Goal: Task Accomplishment & Management: Complete application form

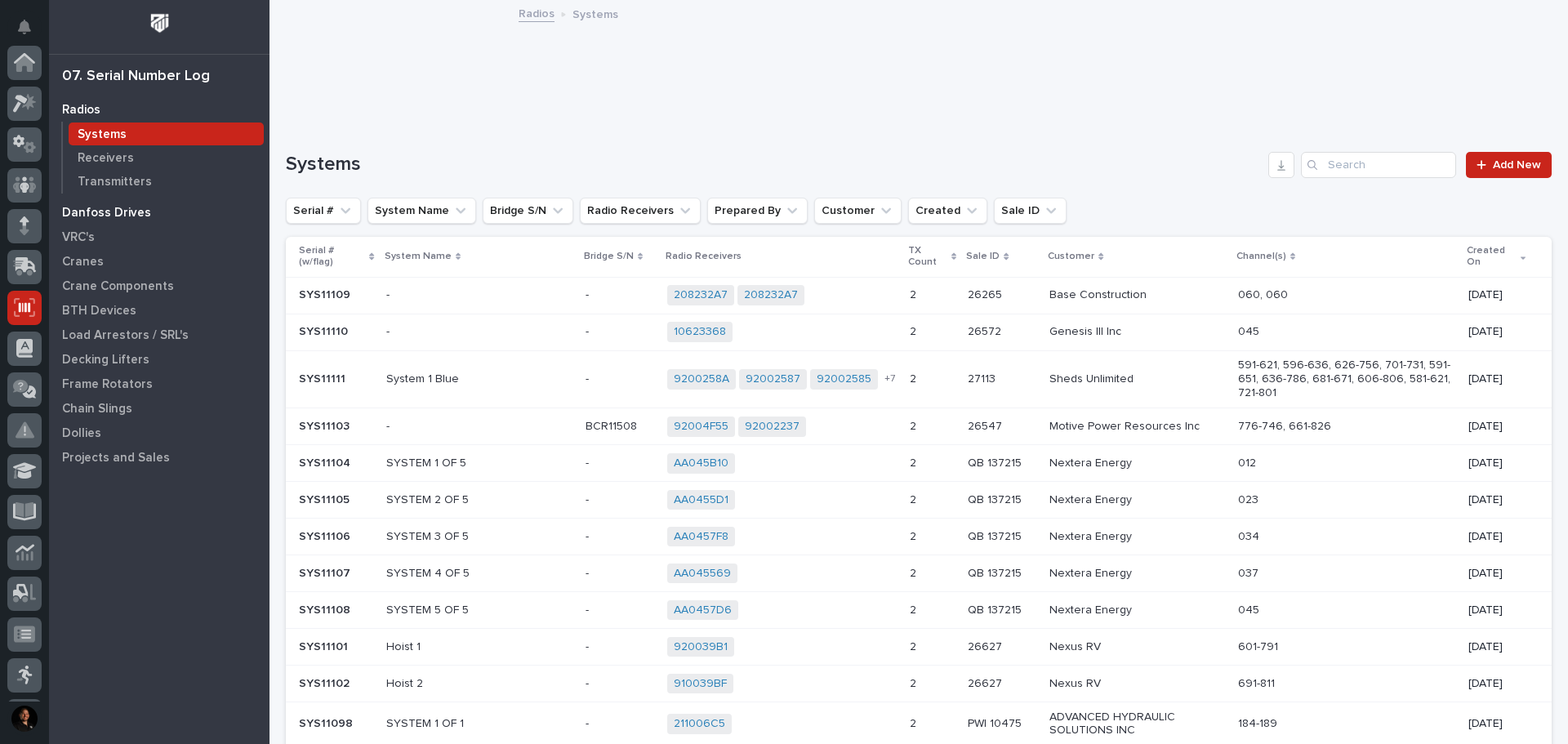
scroll to position [242, 0]
click at [117, 291] on p "Crane Components" at bounding box center [118, 286] width 112 height 15
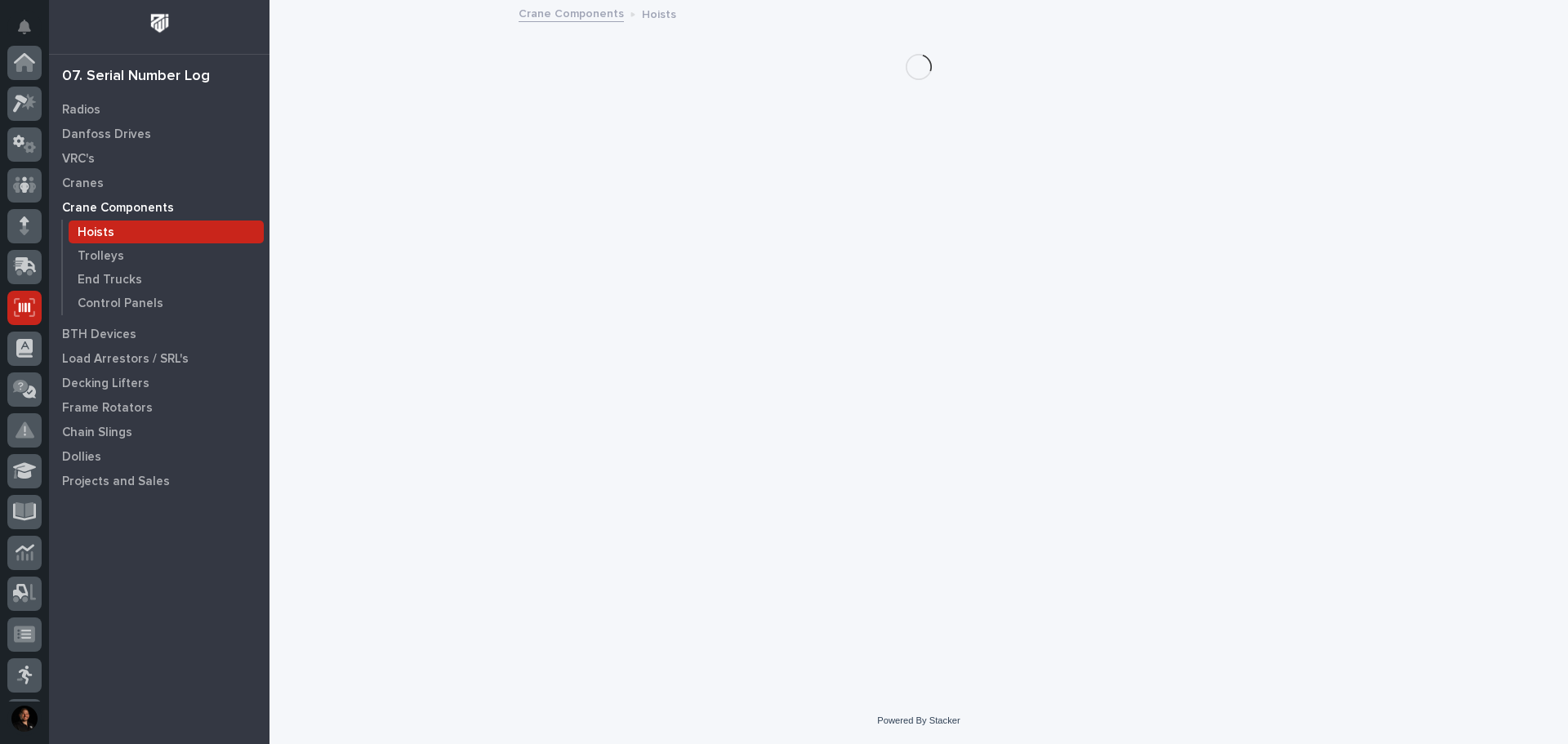
scroll to position [242, 0]
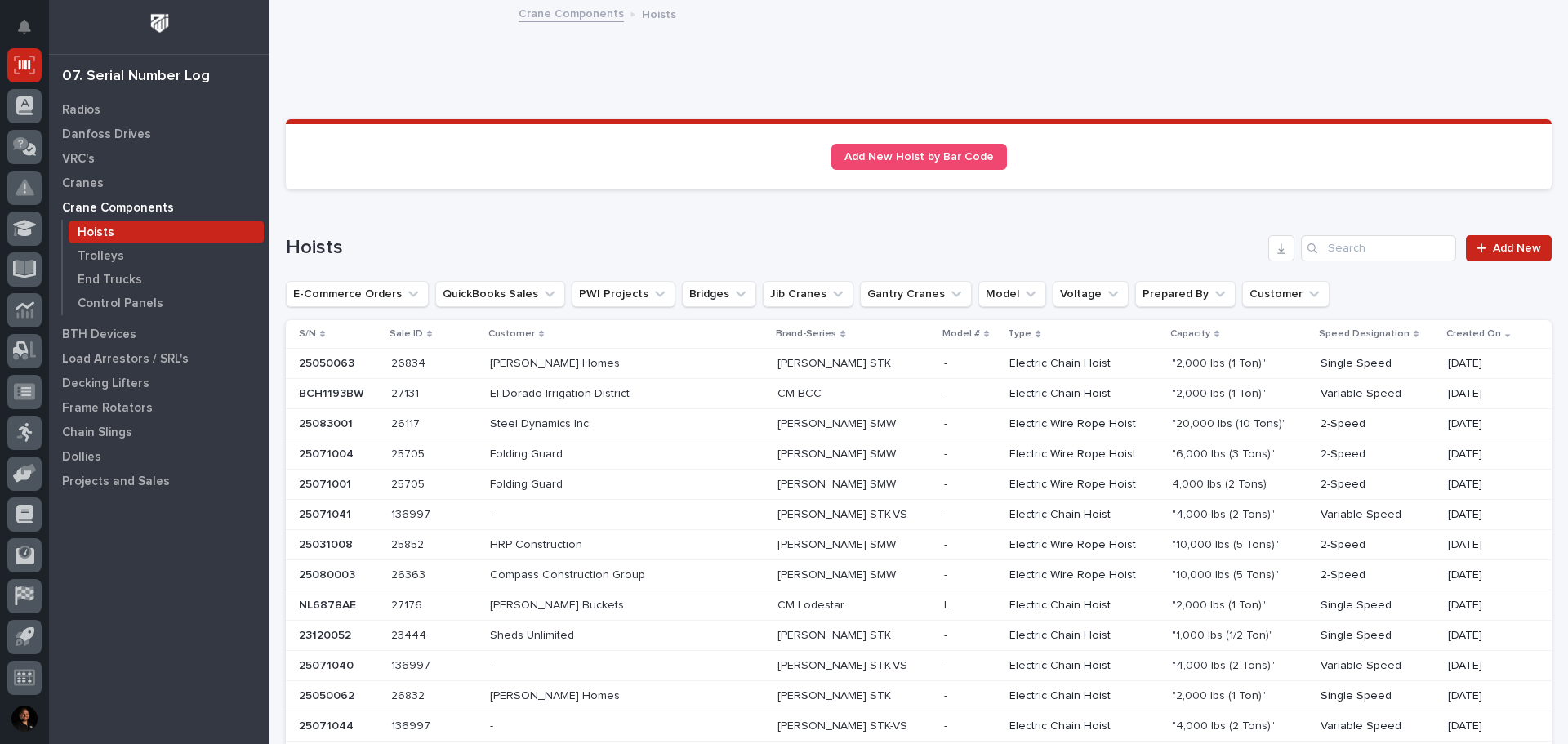
click at [170, 708] on div "Radios Danfoss Drives VRC's Cranes Crane Components Hoists Trolleys End Trucks …" at bounding box center [158, 420] width 220 height 647
click at [19, 64] on icon at bounding box center [24, 64] width 16 height 16
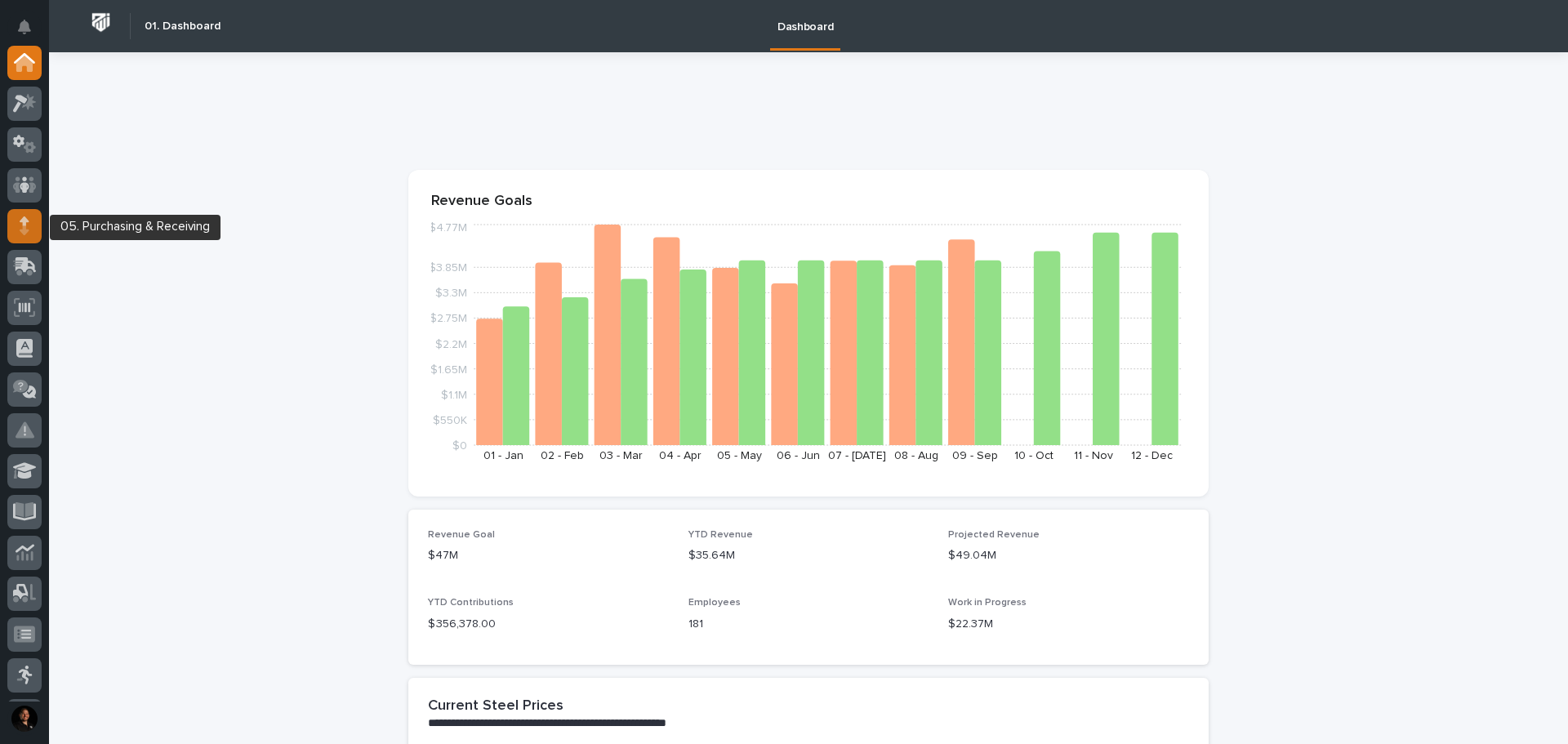
click at [34, 219] on div at bounding box center [24, 226] width 34 height 34
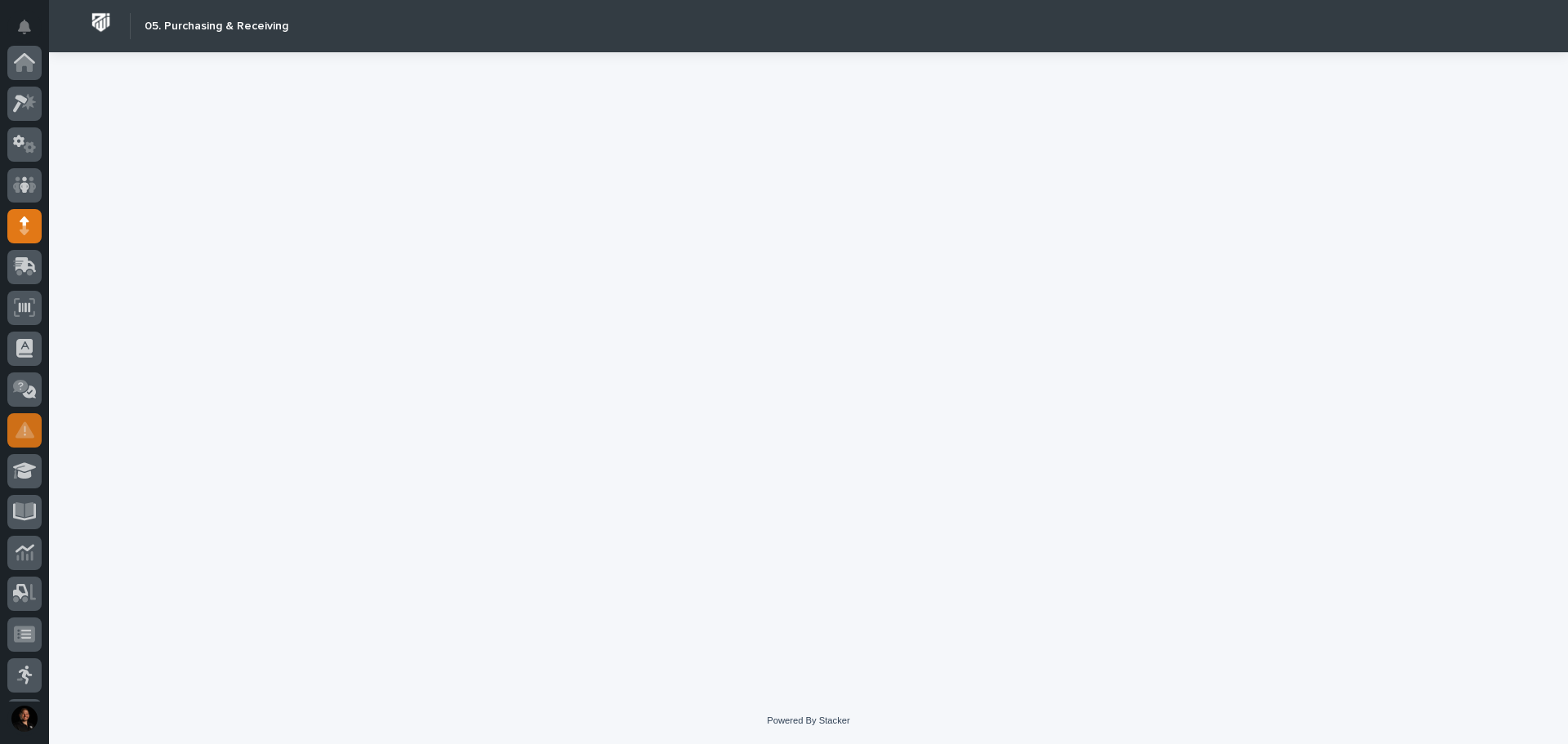
scroll to position [164, 0]
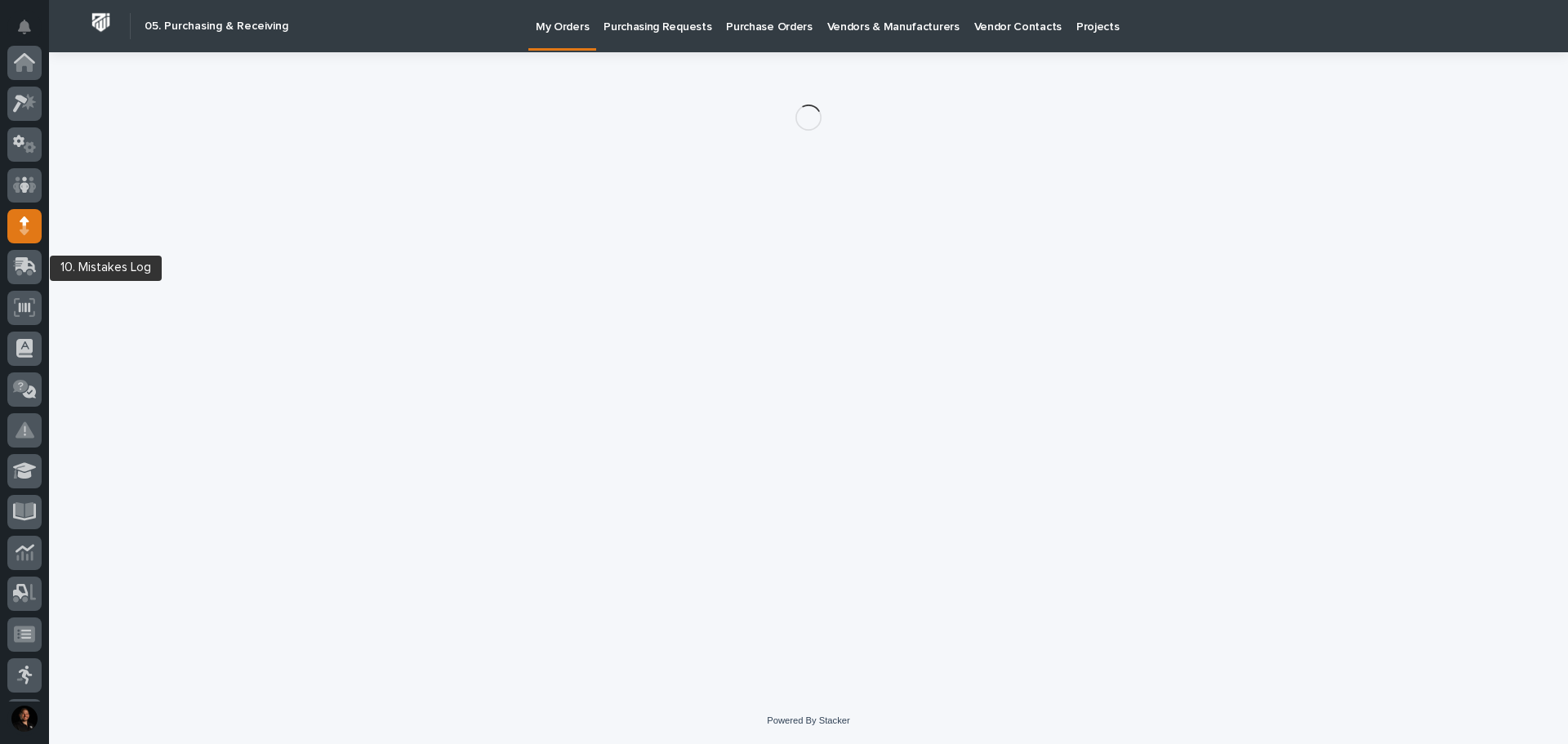
scroll to position [164, 0]
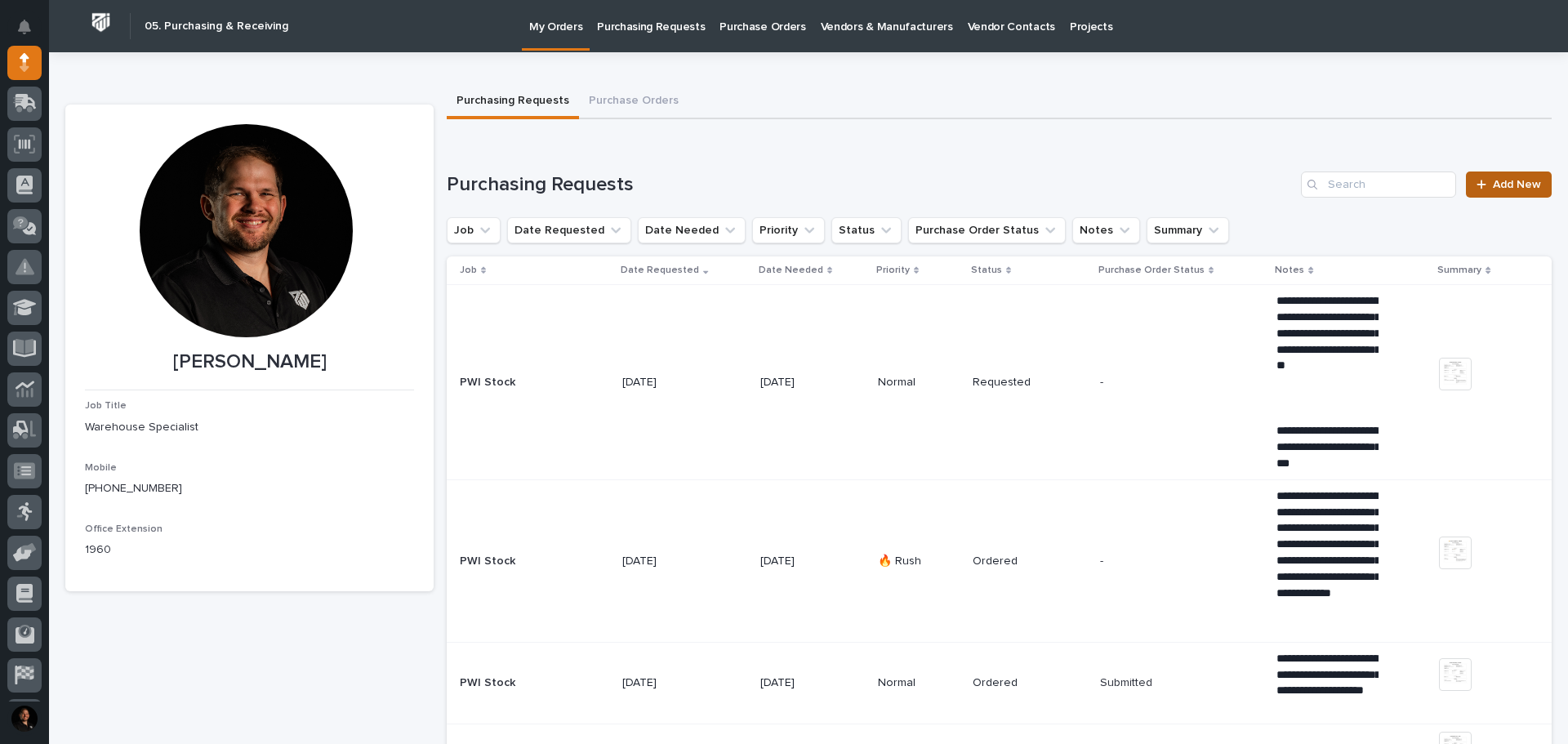
click at [1507, 187] on span "Add New" at bounding box center [1517, 184] width 48 height 11
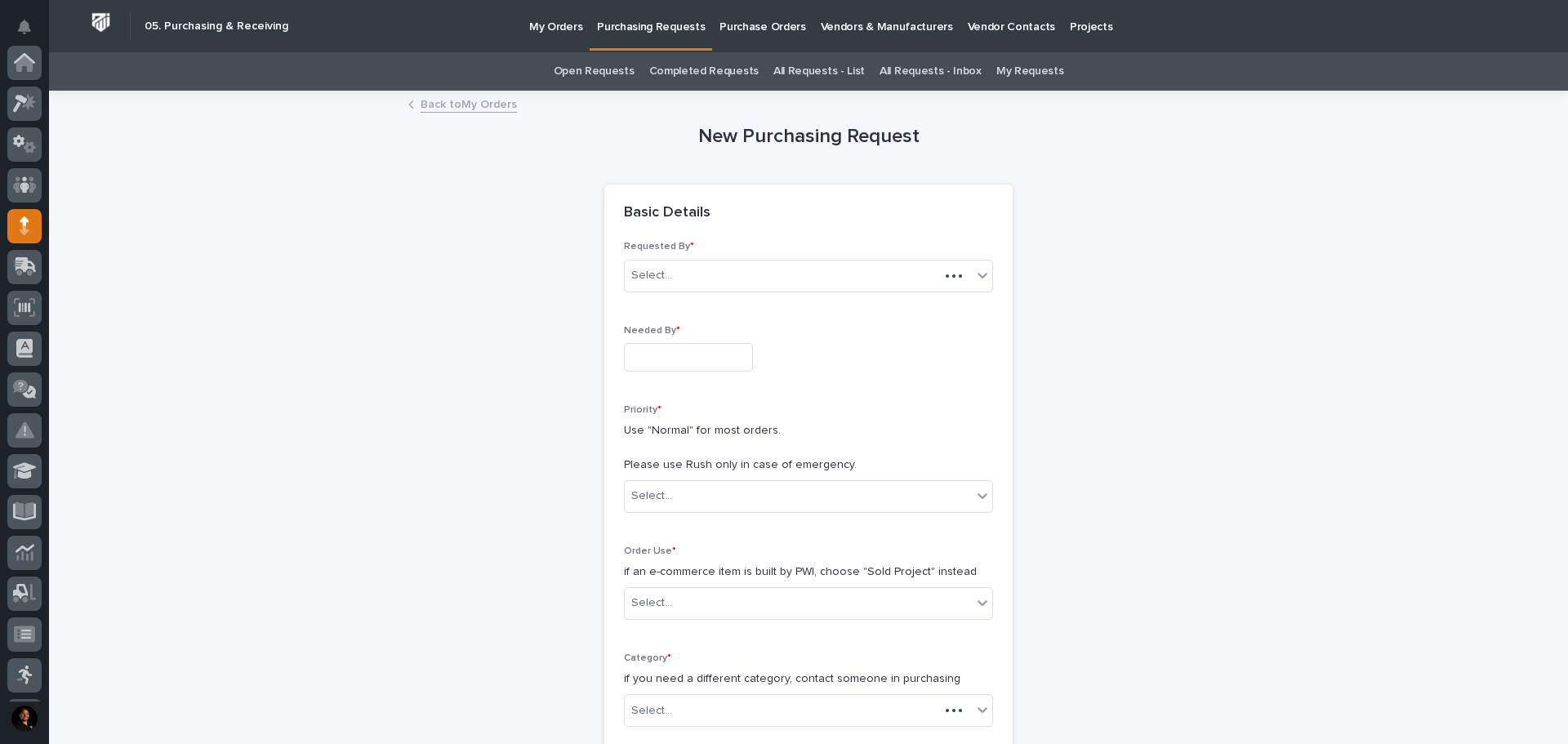
scroll to position [164, 0]
click at [688, 361] on input "text" at bounding box center [688, 357] width 129 height 29
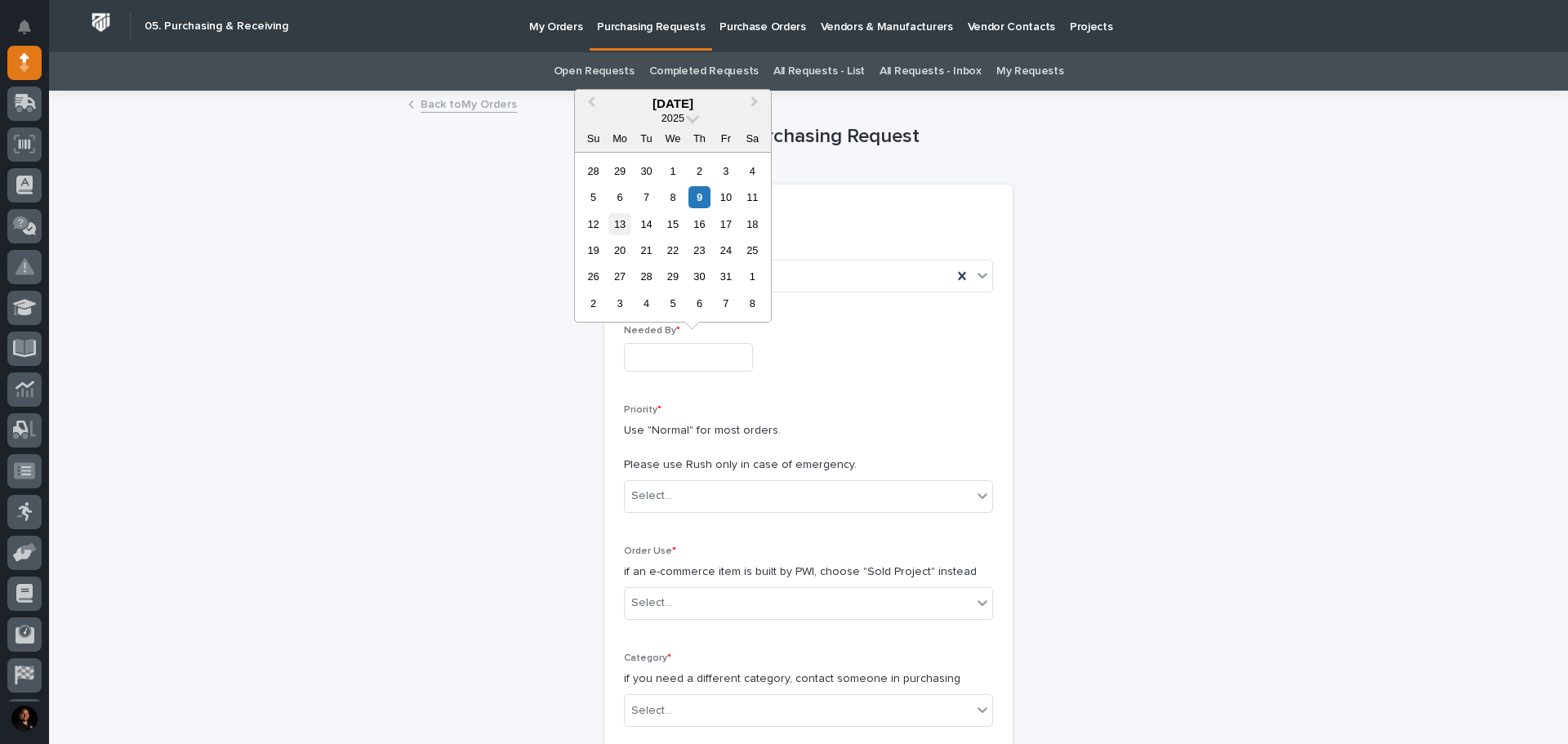
click at [626, 227] on div "13" at bounding box center [619, 224] width 22 height 22
type input "**********"
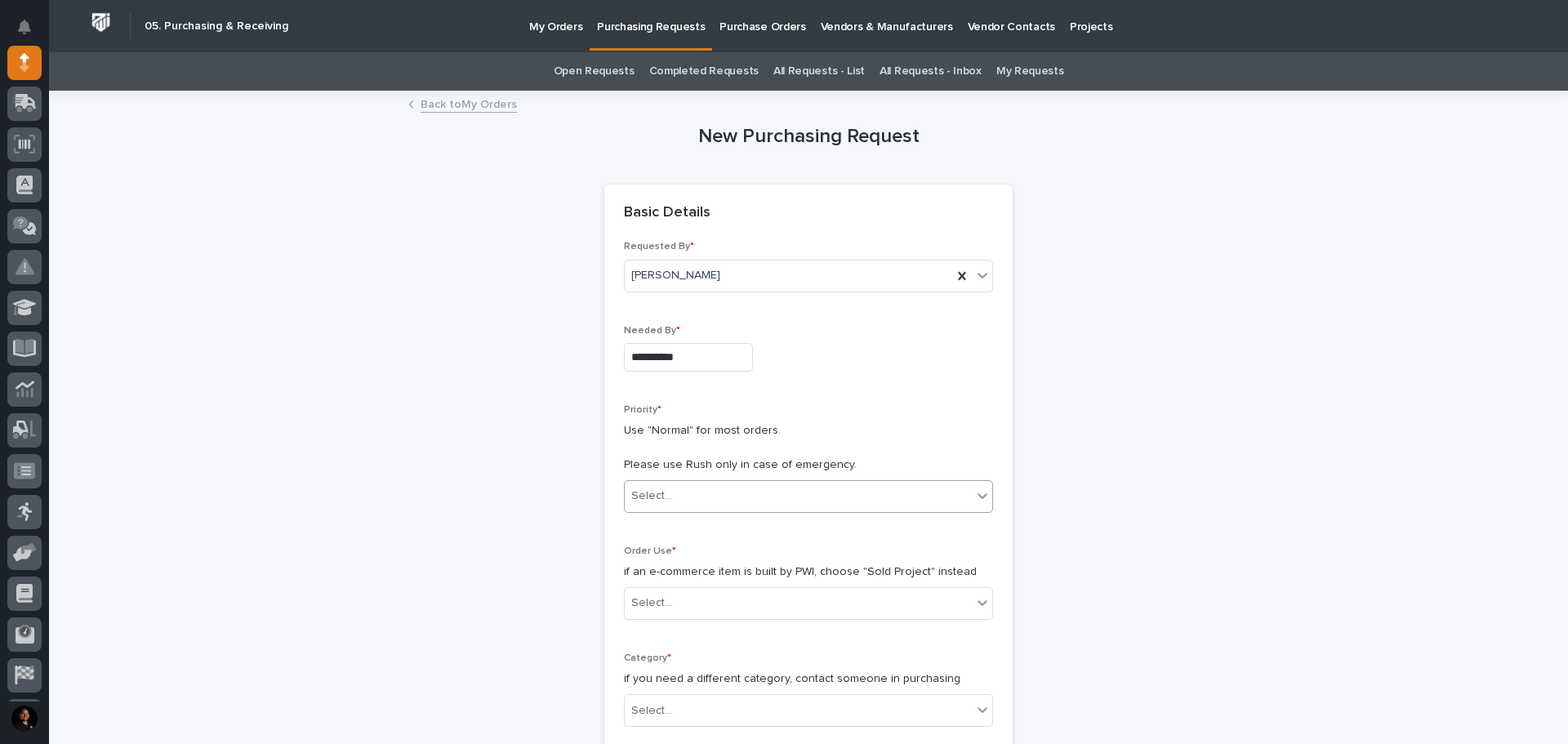
click at [698, 493] on div "Select..." at bounding box center [798, 496] width 347 height 27
click at [694, 588] on div "Normal" at bounding box center [802, 585] width 368 height 29
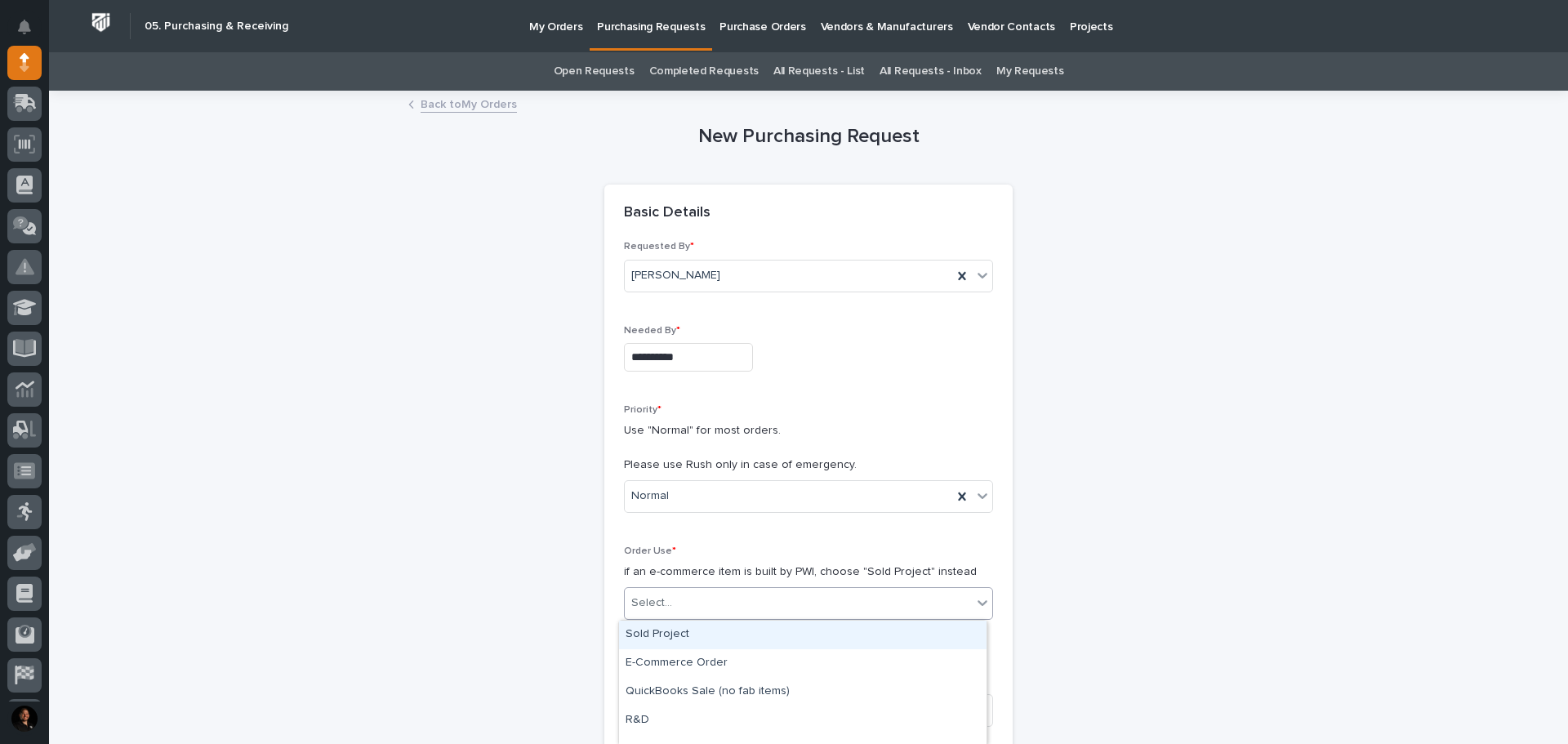
click at [693, 594] on div "Select..." at bounding box center [798, 603] width 347 height 27
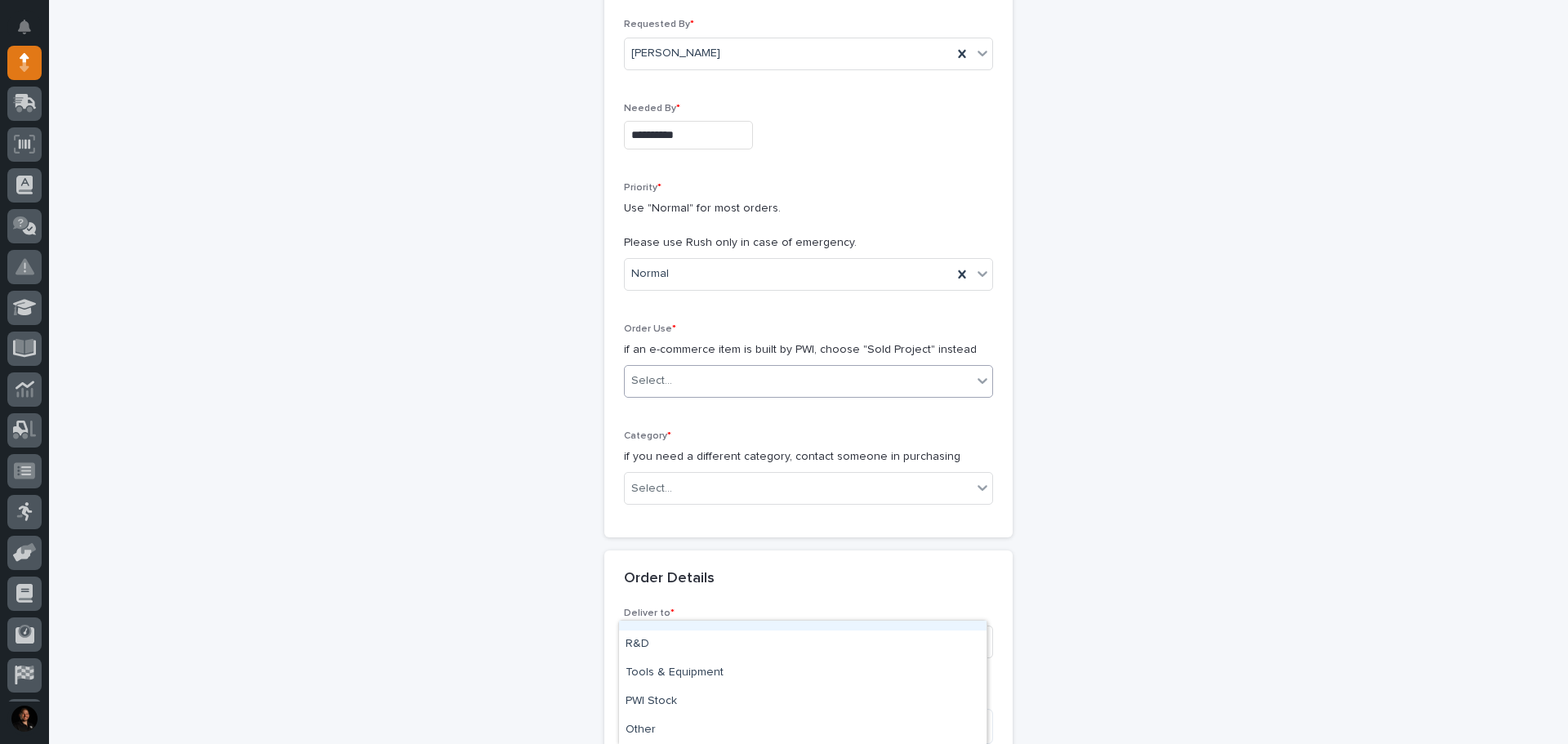
scroll to position [245, 0]
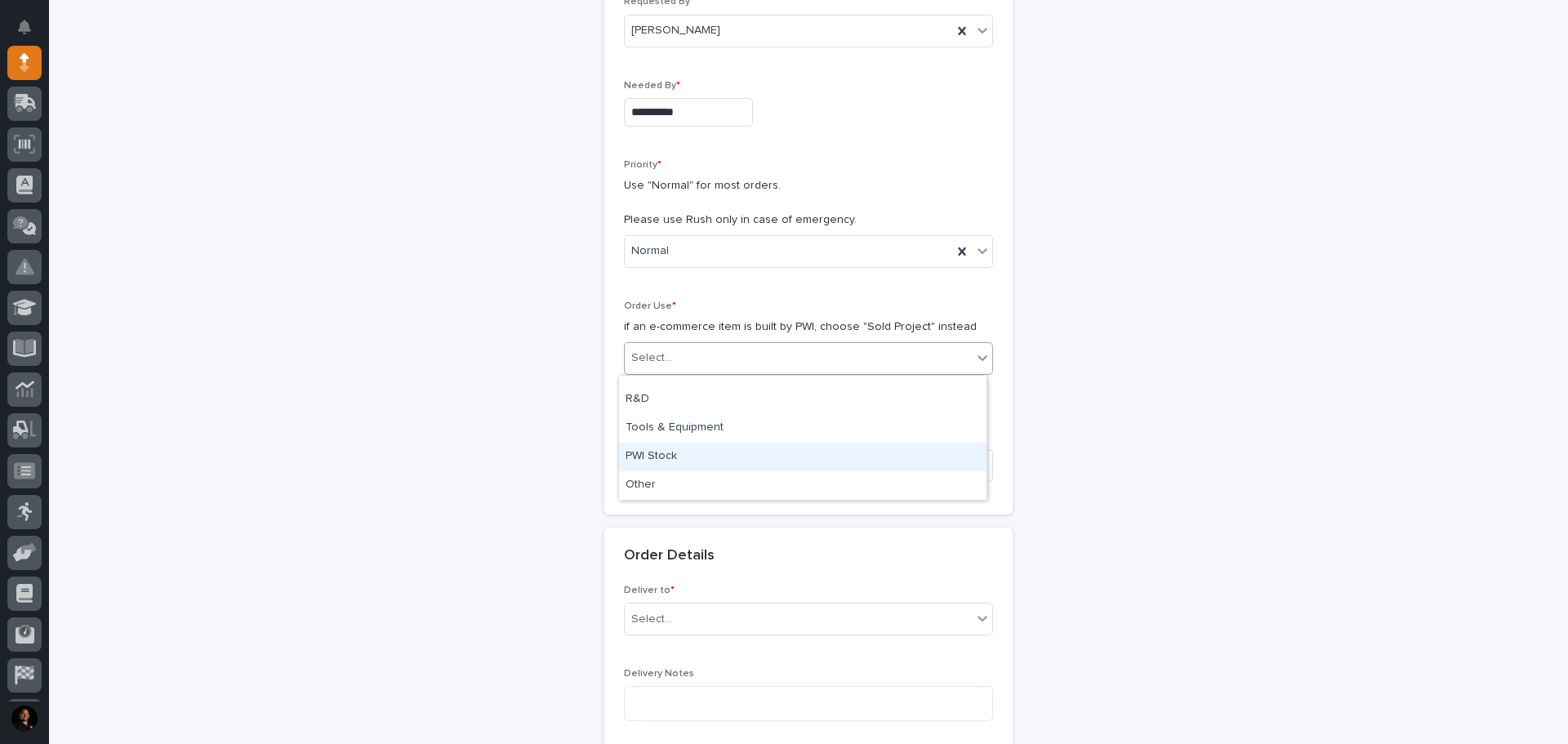
click at [718, 456] on div "PWI Stock" at bounding box center [802, 457] width 368 height 29
click at [717, 457] on div "Select..." at bounding box center [798, 466] width 347 height 27
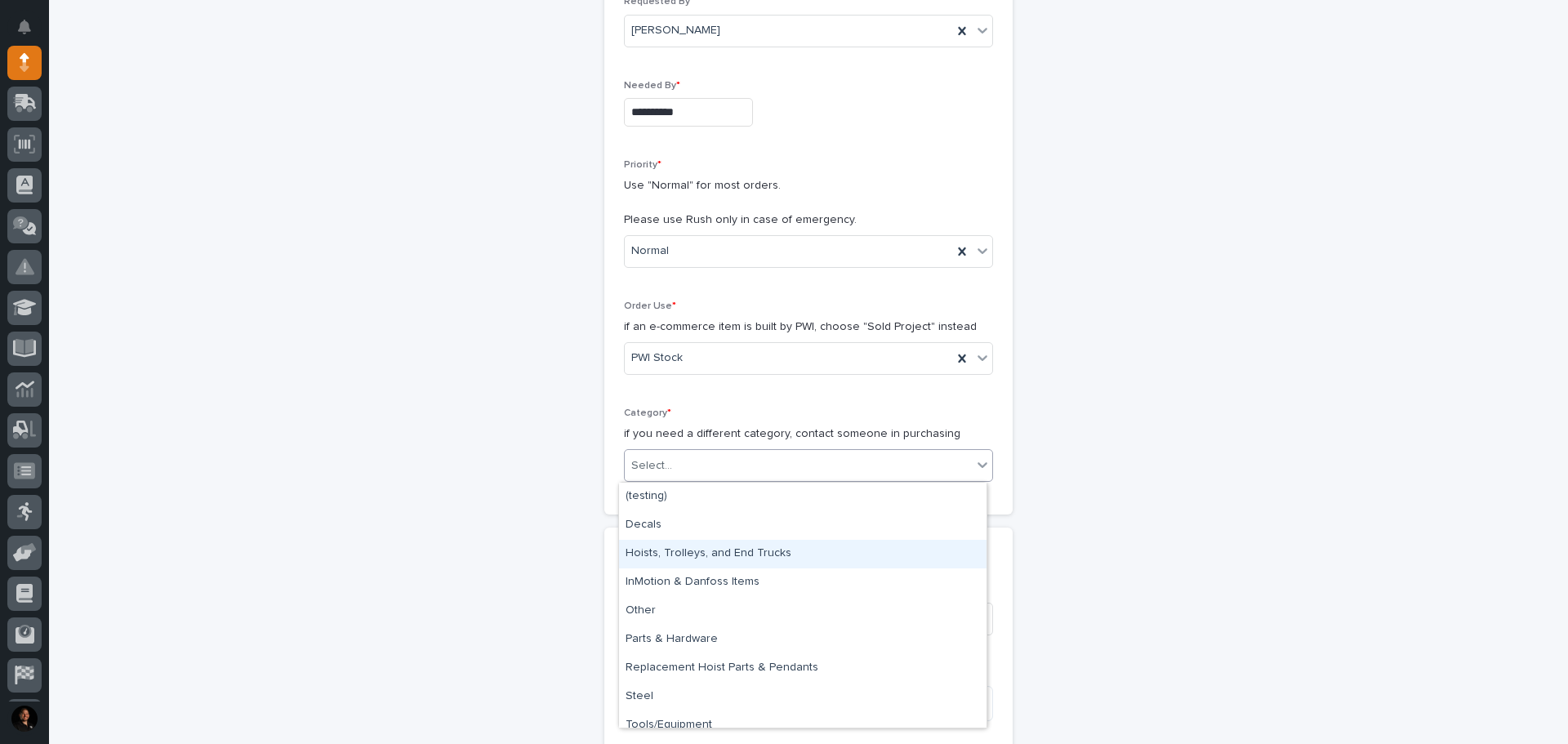
click at [698, 550] on div "Hoists, Trolleys, and End Trucks" at bounding box center [802, 555] width 368 height 29
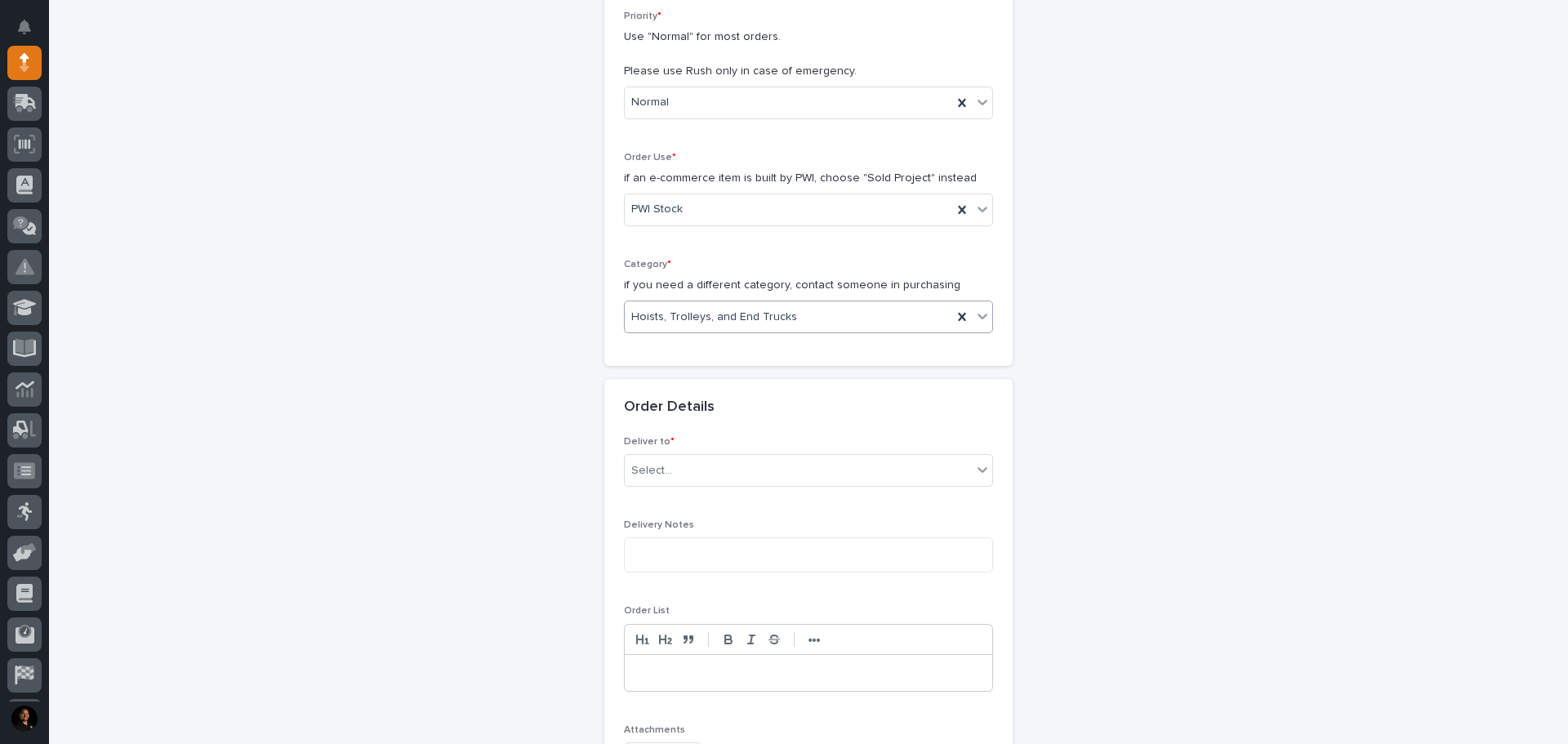
scroll to position [409, 0]
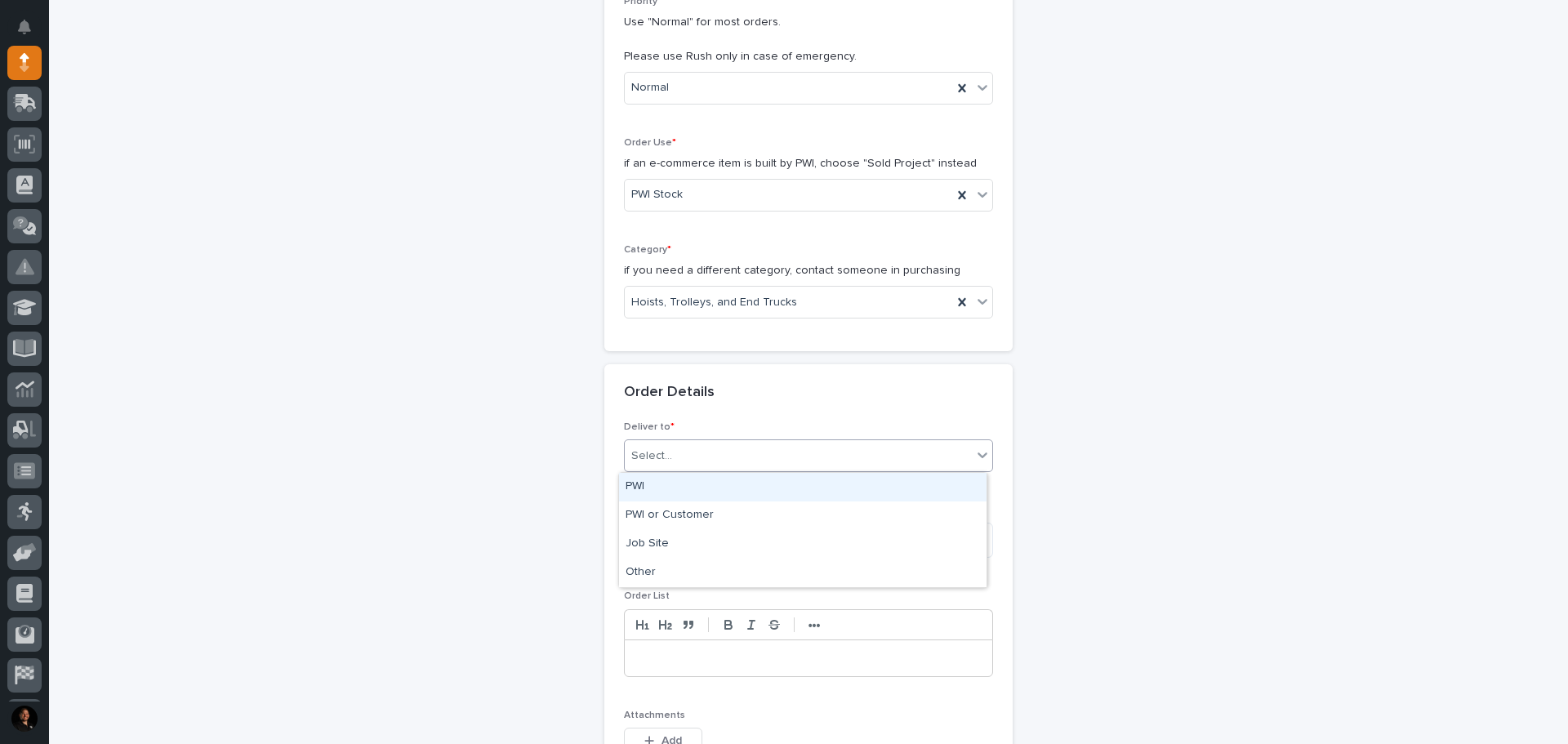
click at [730, 455] on div "Select..." at bounding box center [798, 456] width 347 height 27
click at [698, 488] on div "PWI" at bounding box center [802, 487] width 368 height 29
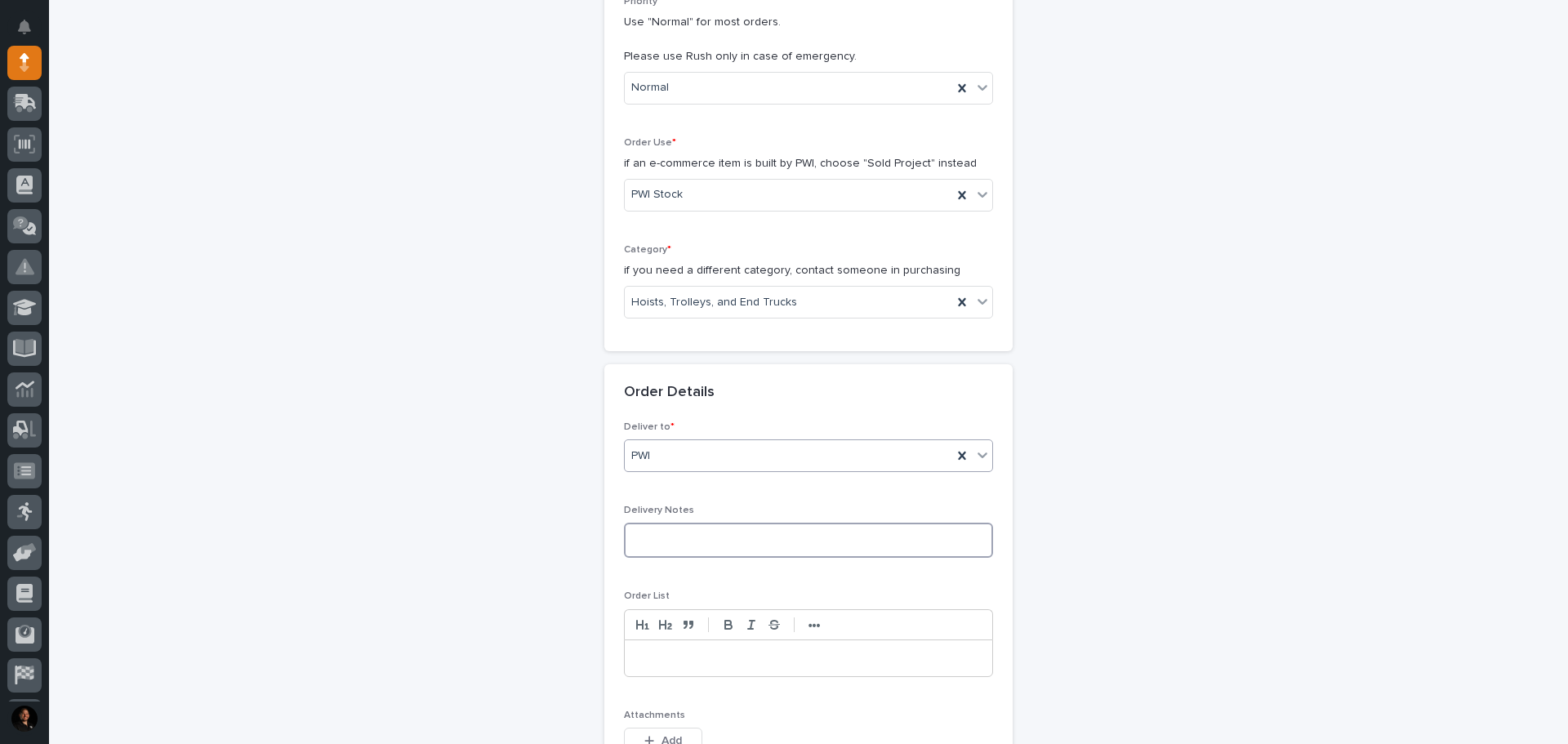
click at [694, 540] on textarea at bounding box center [808, 540] width 369 height 35
type textarea "**********"
click at [683, 658] on p at bounding box center [808, 658] width 343 height 16
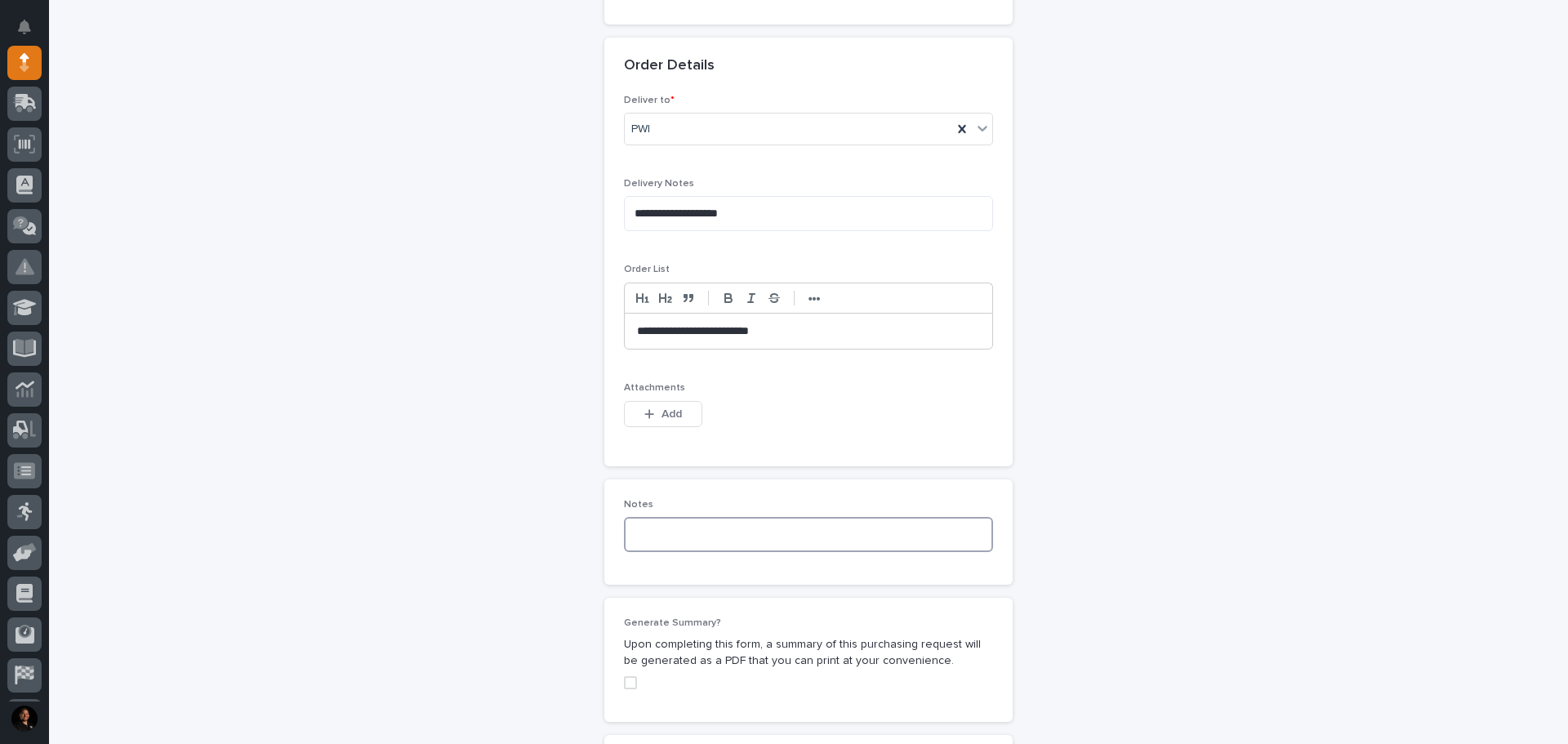
click at [694, 550] on textarea at bounding box center [808, 535] width 369 height 35
type textarea "*"
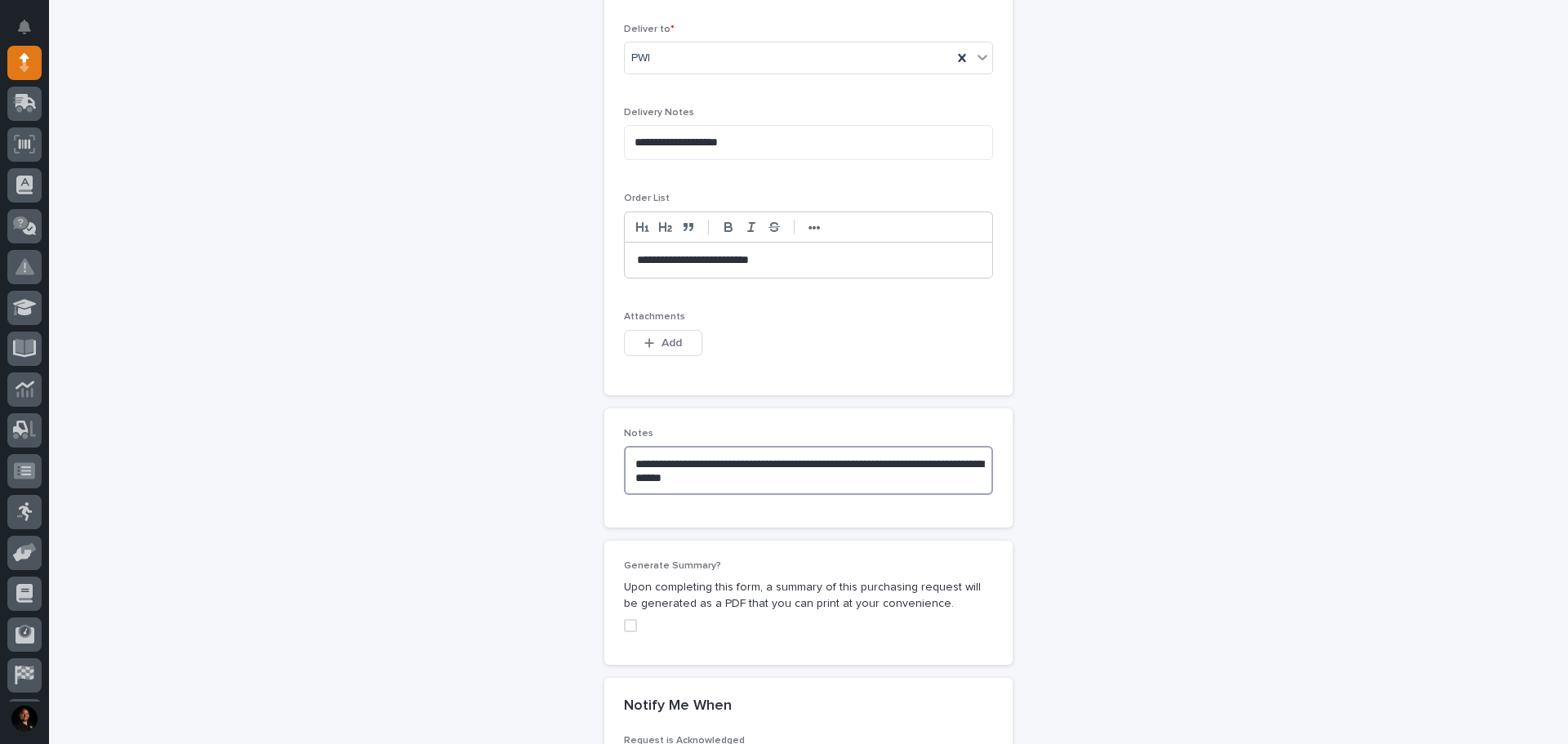
scroll to position [899, 0]
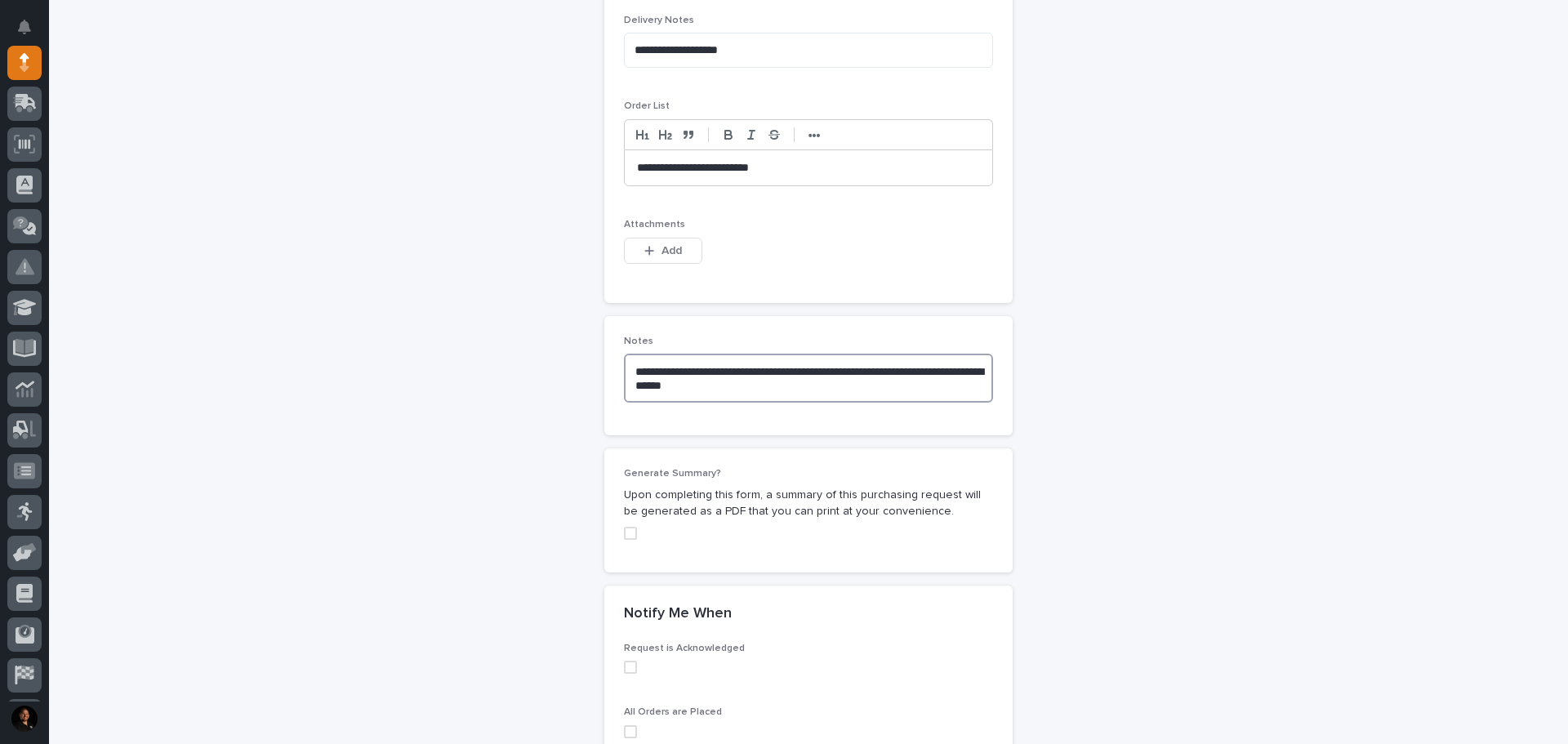
click at [627, 534] on span at bounding box center [630, 533] width 13 height 13
type textarea "**********"
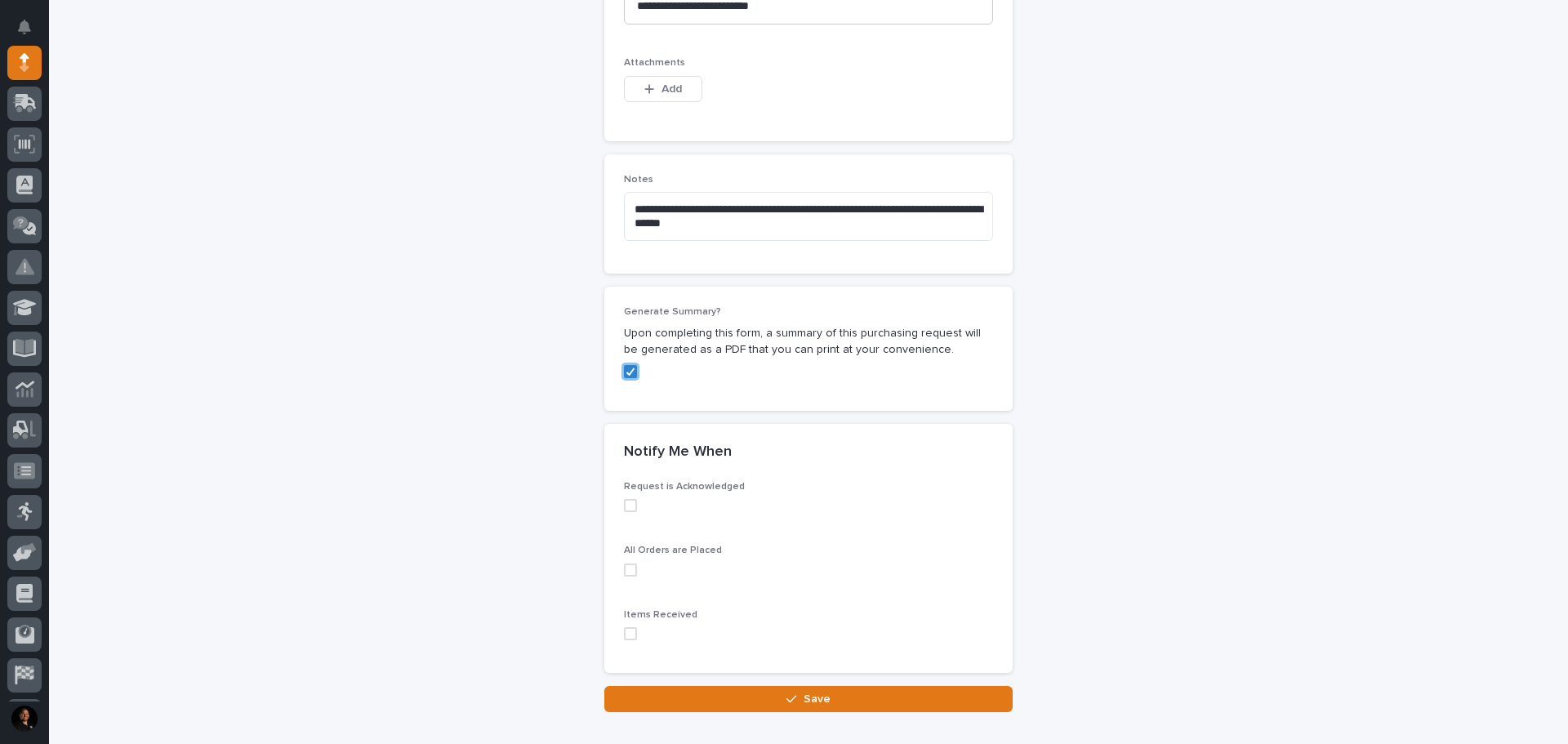
scroll to position [1062, 0]
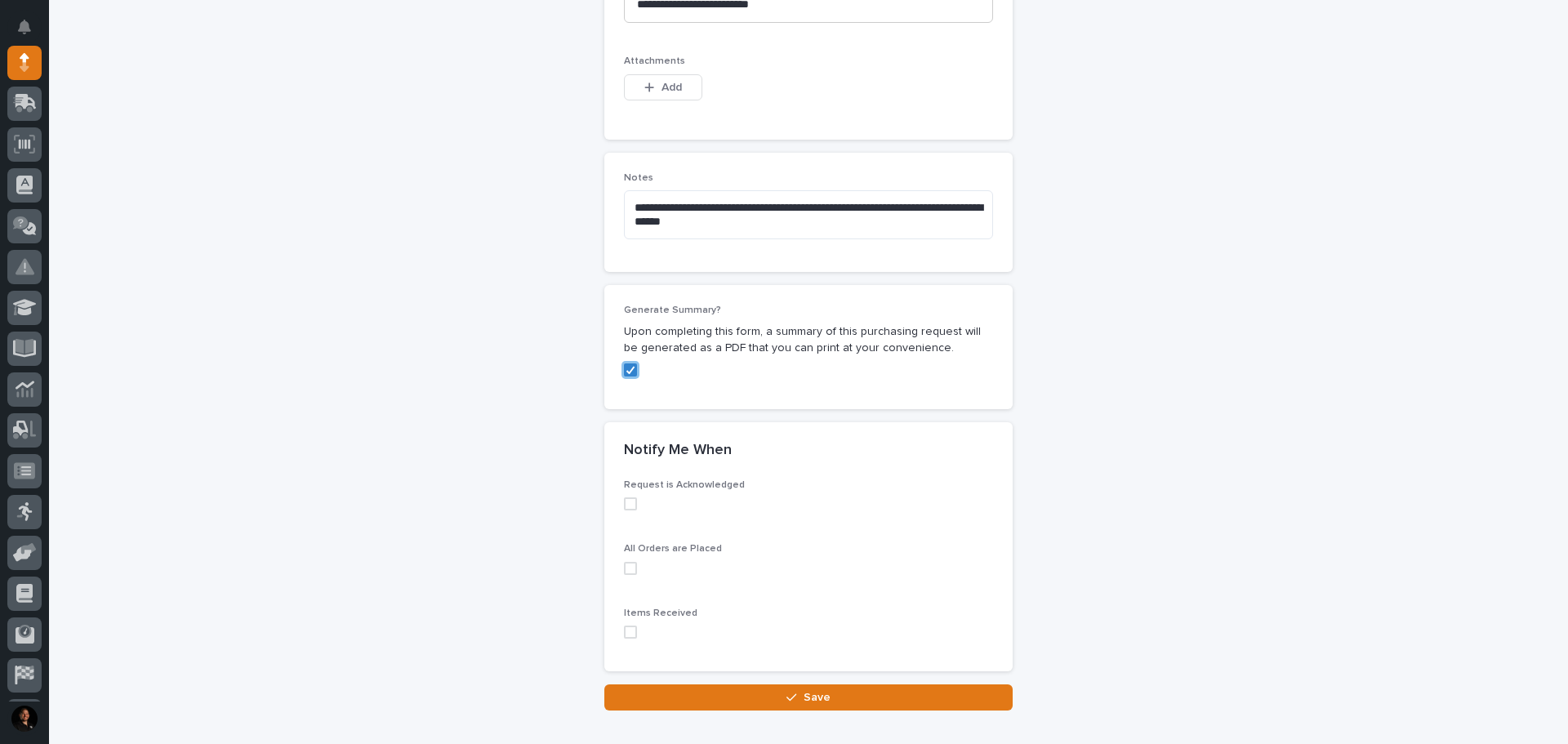
click at [624, 504] on span at bounding box center [630, 504] width 13 height 13
click at [626, 564] on span at bounding box center [630, 568] width 13 height 13
click at [626, 633] on span at bounding box center [630, 632] width 13 height 13
click at [838, 700] on button "Save" at bounding box center [808, 698] width 409 height 26
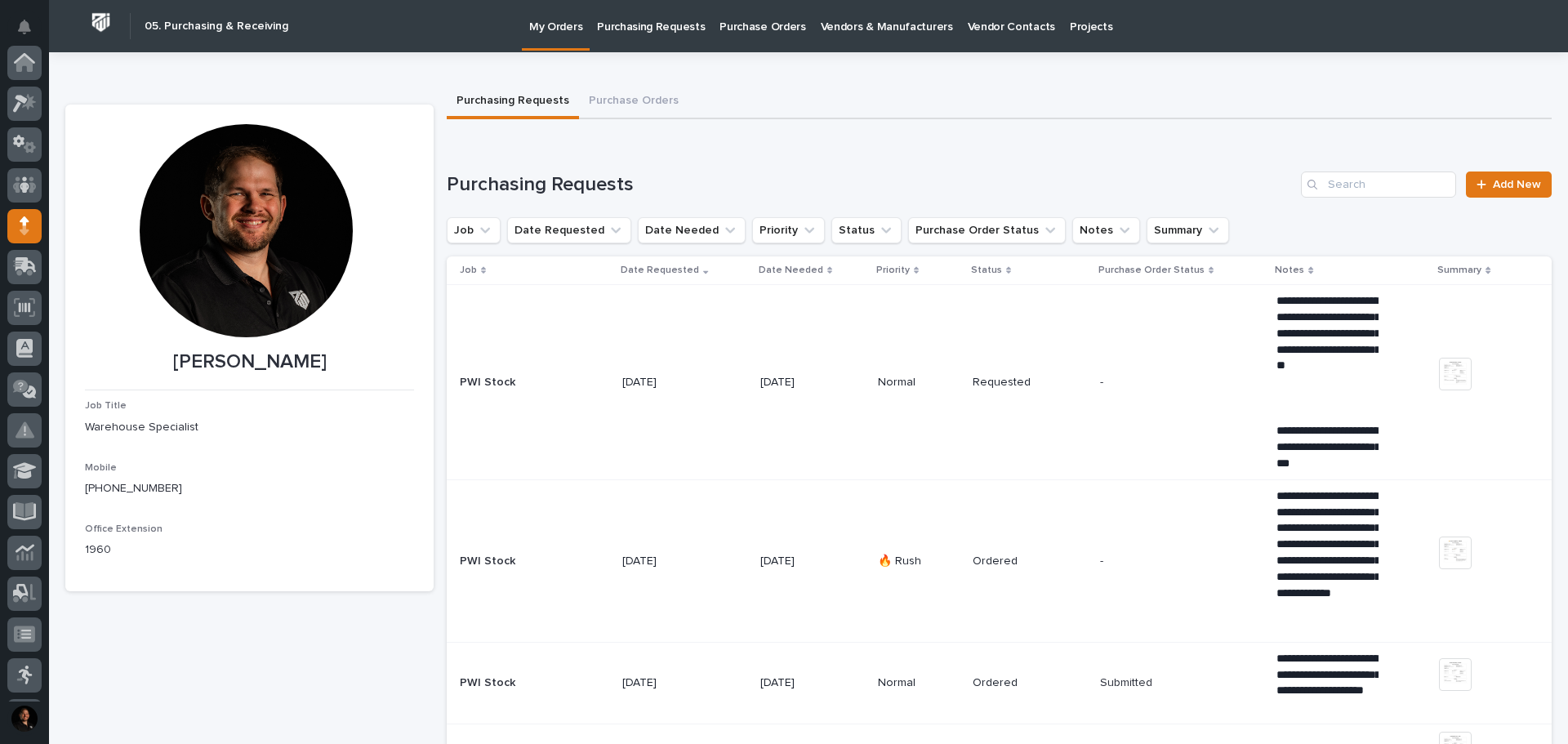
scroll to position [164, 0]
